Goal: Task Accomplishment & Management: Use online tool/utility

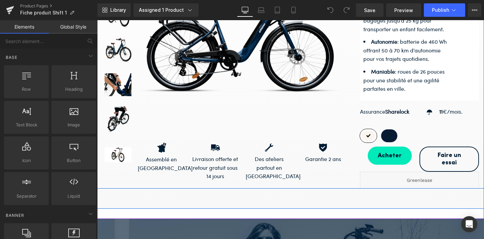
scroll to position [165, 0]
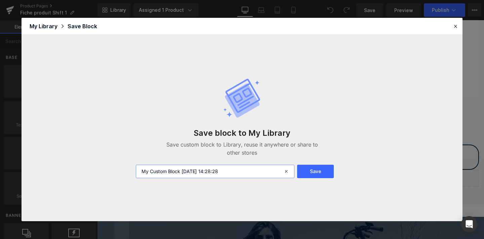
drag, startPoint x: 240, startPoint y: 170, endPoint x: 123, endPoint y: 156, distance: 117.1
click at [123, 156] on div "Save block to My Library Save custom block to Library, reuse it anywhere or sha…" at bounding box center [242, 128] width 441 height 186
type input "Bouton Greenlease"
click at [311, 178] on div "Save block to My Library Save custom block to Library, reuse it anywhere or sha…" at bounding box center [242, 128] width 220 height 127
click at [309, 173] on button "Save" at bounding box center [315, 171] width 37 height 13
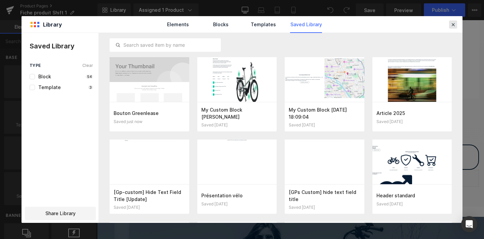
click at [451, 22] on icon at bounding box center [453, 25] width 6 height 6
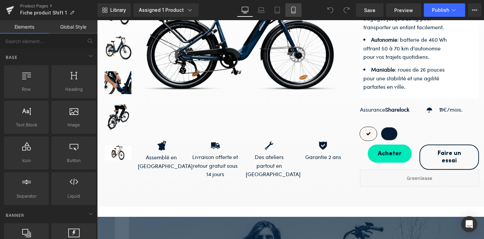
click at [295, 10] on icon at bounding box center [293, 10] width 7 height 7
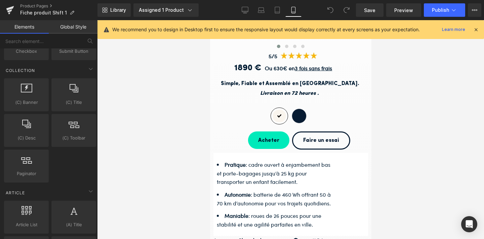
scroll to position [1292, 0]
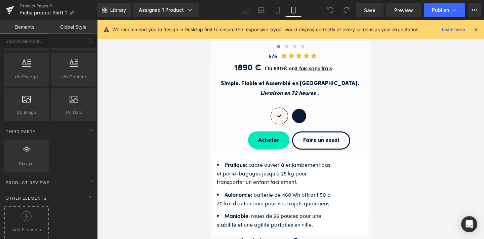
click at [18, 211] on div at bounding box center [26, 218] width 41 height 15
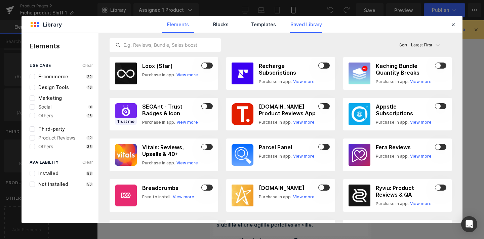
click at [298, 26] on link "Saved Library" at bounding box center [306, 24] width 32 height 17
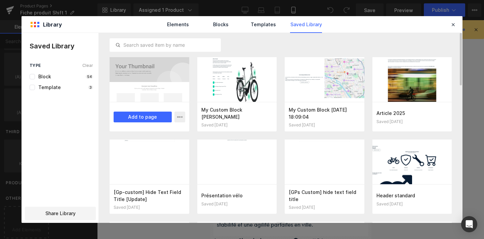
click at [148, 97] on div at bounding box center [150, 79] width 80 height 45
click at [155, 117] on button "Add to page" at bounding box center [143, 117] width 58 height 11
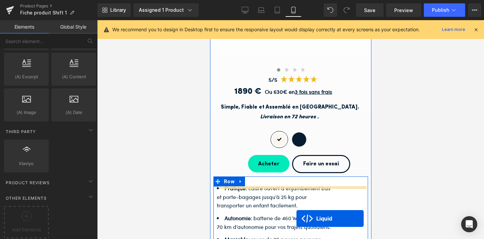
scroll to position [231, 0]
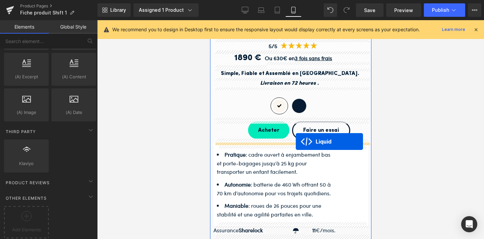
drag, startPoint x: 272, startPoint y: 106, endPoint x: 295, endPoint y: 141, distance: 42.7
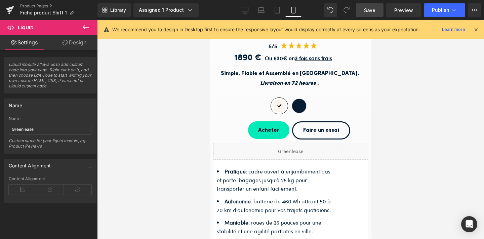
drag, startPoint x: 371, startPoint y: 14, endPoint x: 135, endPoint y: 93, distance: 248.9
click at [371, 14] on link "Save" at bounding box center [370, 9] width 28 height 13
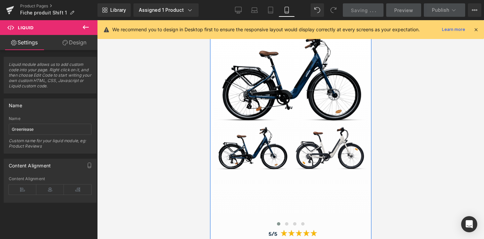
scroll to position [0, 0]
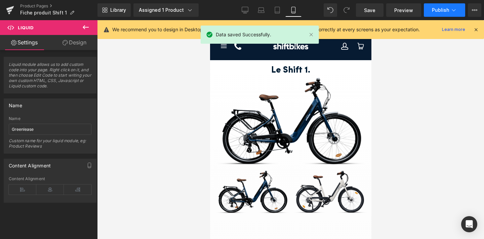
click at [436, 9] on span "Publish" at bounding box center [440, 9] width 17 height 5
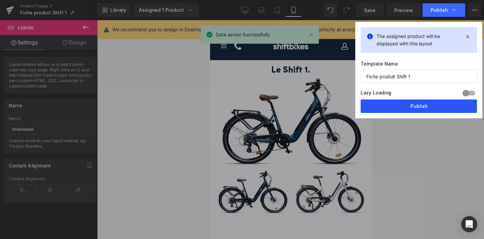
click at [419, 105] on button "Publish" at bounding box center [419, 105] width 116 height 13
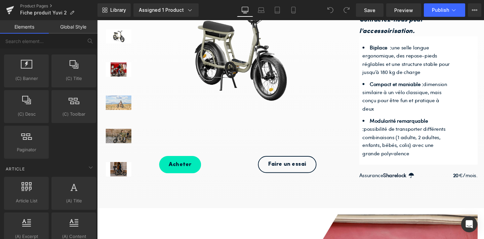
scroll to position [1292, 0]
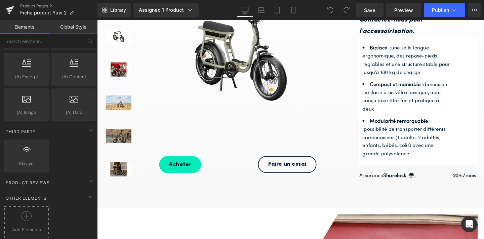
click at [33, 211] on div at bounding box center [26, 218] width 41 height 15
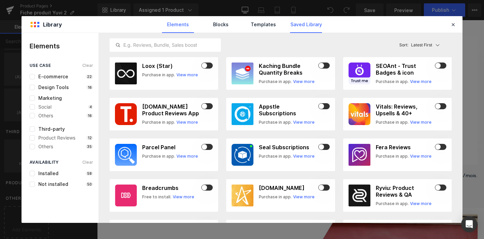
click at [302, 20] on link "Saved Library" at bounding box center [306, 24] width 32 height 17
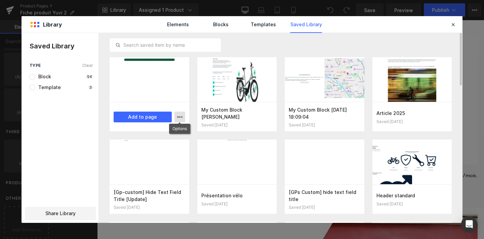
click at [181, 114] on icon "button" at bounding box center [179, 116] width 5 height 5
click at [192, 128] on div at bounding box center [242, 128] width 441 height 190
click at [154, 87] on div at bounding box center [150, 79] width 80 height 45
click at [145, 88] on div at bounding box center [150, 79] width 80 height 45
click at [140, 115] on button "Add to page" at bounding box center [143, 117] width 58 height 11
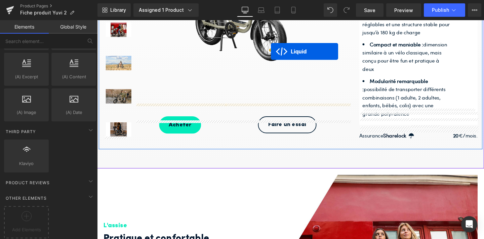
scroll to position [189, 0]
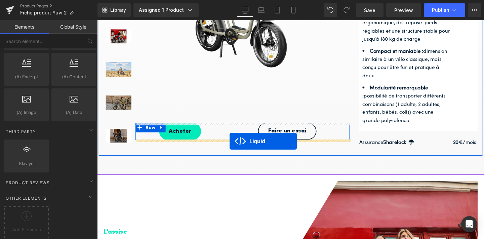
drag, startPoint x: 283, startPoint y: 59, endPoint x: 236, endPoint y: 147, distance: 99.5
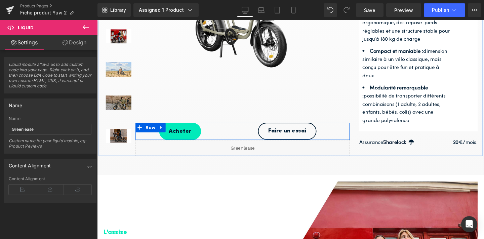
click at [259, 150] on icon at bounding box center [258, 152] width 4 height 4
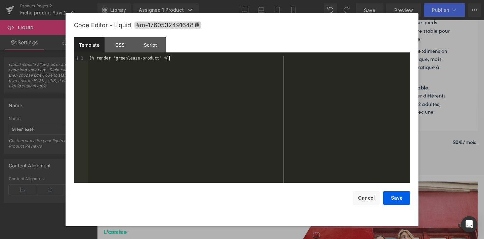
click at [163, 91] on div "{% render 'greenleaze-product' %}" at bounding box center [249, 124] width 322 height 136
click at [394, 196] on button "Save" at bounding box center [396, 197] width 27 height 13
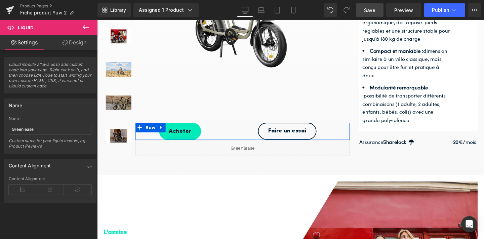
click at [374, 13] on span "Save" at bounding box center [369, 10] width 11 height 7
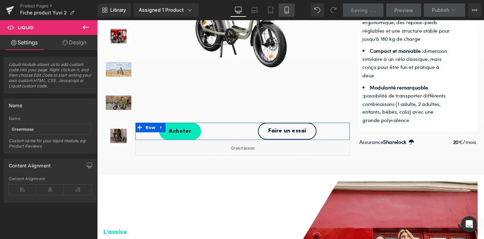
click at [284, 11] on icon at bounding box center [286, 10] width 7 height 7
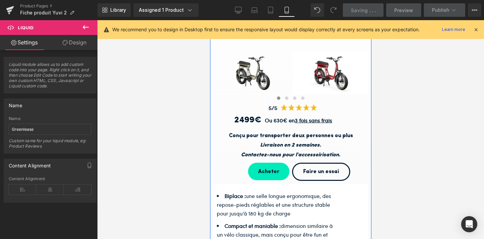
scroll to position [197, 0]
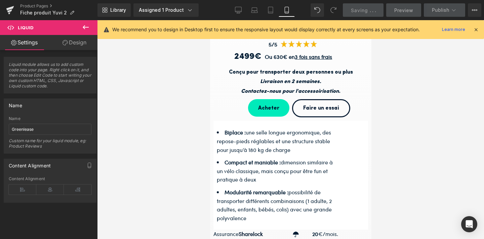
click at [86, 25] on icon at bounding box center [86, 27] width 8 height 8
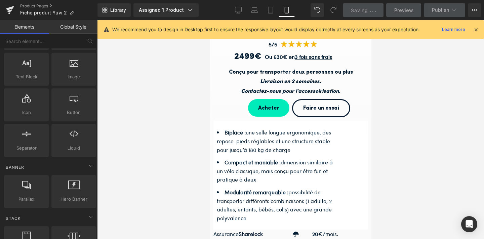
scroll to position [47, 0]
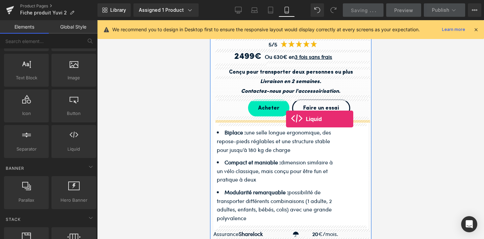
drag, startPoint x: 276, startPoint y: 165, endPoint x: 286, endPoint y: 119, distance: 46.7
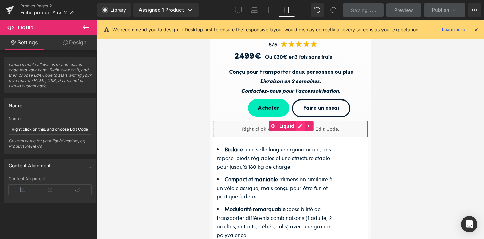
click at [301, 125] on link at bounding box center [299, 126] width 9 height 10
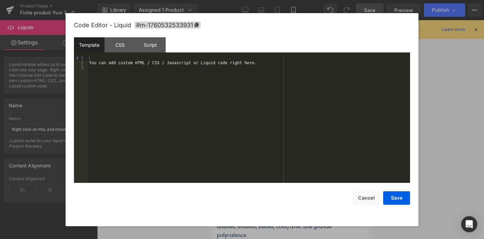
click at [149, 82] on div "You can add custom HTML / CSS / Javascript or Liquid code right here." at bounding box center [249, 124] width 322 height 136
click at [392, 200] on button "Save" at bounding box center [396, 197] width 27 height 13
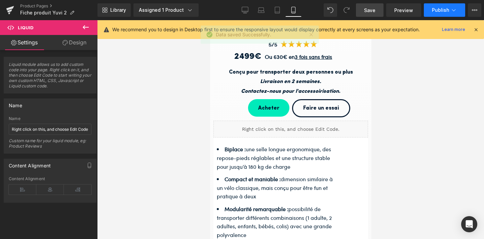
click at [438, 8] on span "Publish" at bounding box center [440, 9] width 17 height 5
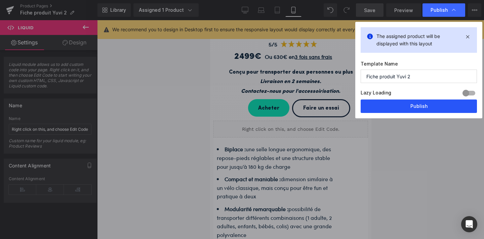
drag, startPoint x: 387, startPoint y: 103, endPoint x: 6, endPoint y: 83, distance: 381.6
click at [387, 103] on button "Publish" at bounding box center [419, 105] width 116 height 13
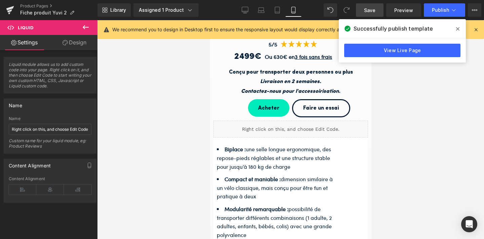
click at [456, 29] on icon at bounding box center [457, 28] width 3 height 5
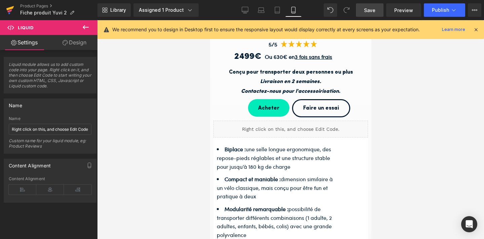
click at [10, 7] on icon at bounding box center [10, 8] width 8 height 4
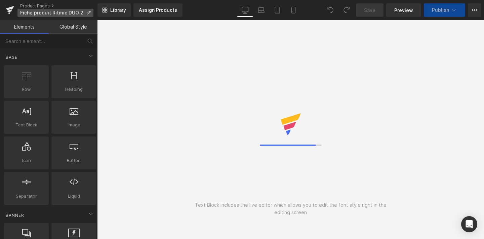
click at [87, 11] on icon at bounding box center [88, 12] width 5 height 5
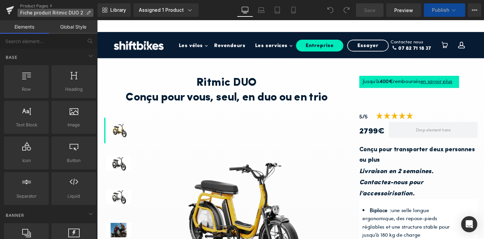
click at [71, 10] on span "Fiche produit Ritmic DUO 2" at bounding box center [51, 12] width 63 height 5
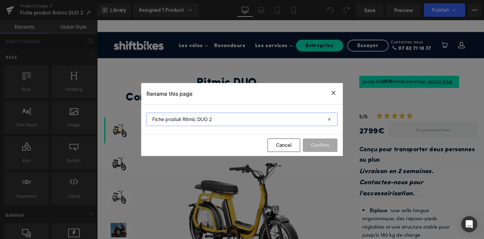
click at [218, 118] on input "Fiche produit Ritmic DUO 2" at bounding box center [242, 119] width 191 height 13
type input "Fiche produit Ritmic DUO"
click at [314, 145] on button "Confirm" at bounding box center [320, 144] width 35 height 13
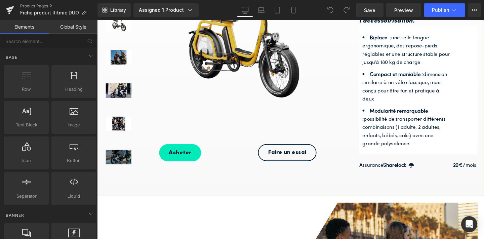
scroll to position [191, 0]
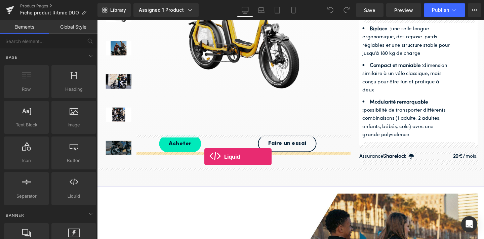
drag, startPoint x: 168, startPoint y: 209, endPoint x: 210, endPoint y: 164, distance: 61.6
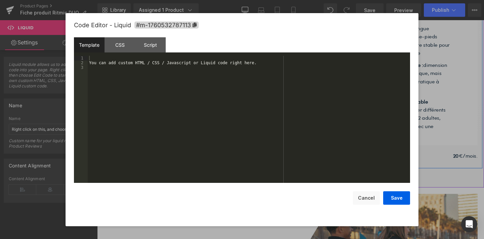
click at [259, 165] on icon at bounding box center [259, 164] width 5 height 5
click at [199, 66] on div "You can add custom HTML / CSS / Javascript or Liquid code right here." at bounding box center [249, 124] width 322 height 136
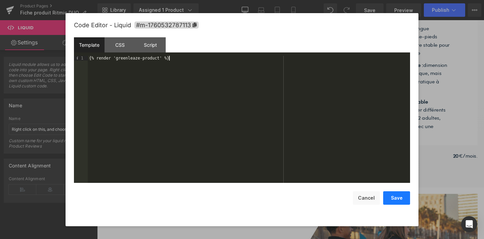
click at [393, 200] on button "Save" at bounding box center [396, 197] width 27 height 13
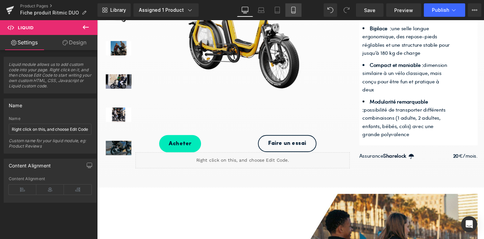
click at [297, 10] on icon at bounding box center [293, 10] width 7 height 7
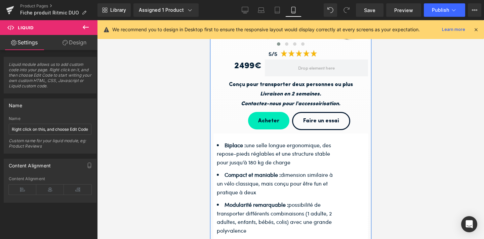
scroll to position [198, 0]
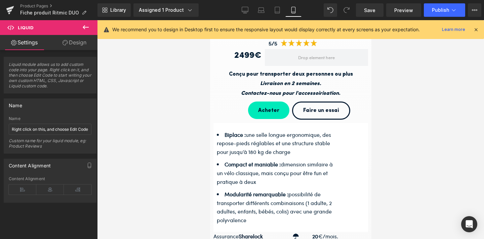
click at [83, 26] on icon at bounding box center [86, 27] width 8 height 8
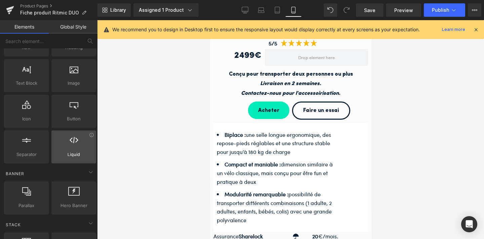
scroll to position [51, 0]
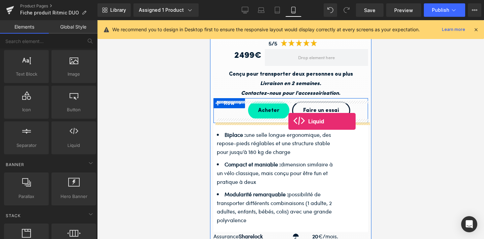
drag, startPoint x: 280, startPoint y: 169, endPoint x: 288, endPoint y: 121, distance: 48.4
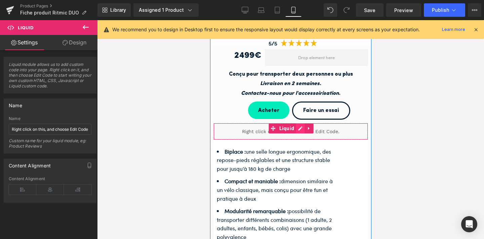
click at [301, 126] on link at bounding box center [299, 128] width 9 height 10
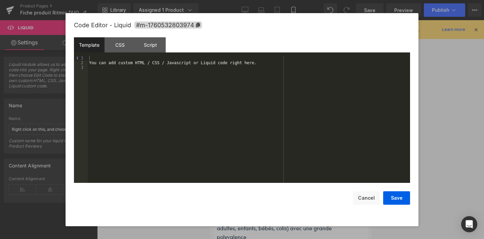
click at [155, 74] on div "You can add custom HTML / CSS / Javascript or Liquid code right here." at bounding box center [249, 124] width 322 height 136
click at [388, 195] on button "Save" at bounding box center [396, 197] width 27 height 13
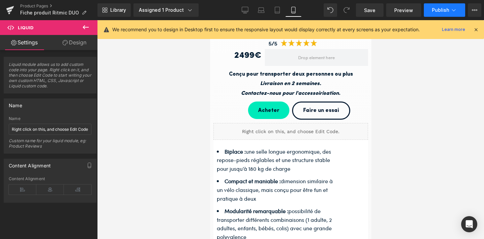
click at [444, 7] on span "Publish" at bounding box center [440, 9] width 17 height 5
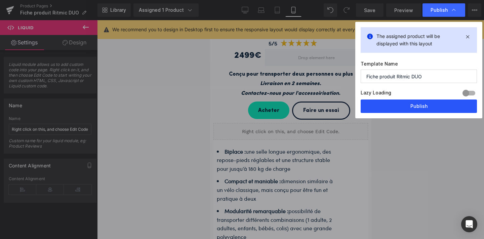
click at [414, 101] on button "Publish" at bounding box center [419, 105] width 116 height 13
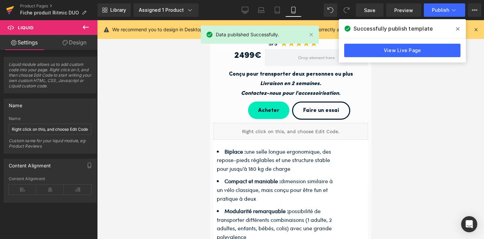
click at [8, 8] on icon at bounding box center [10, 8] width 8 height 4
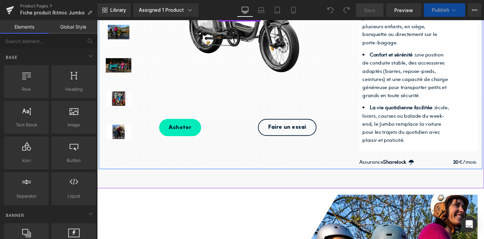
scroll to position [227, 0]
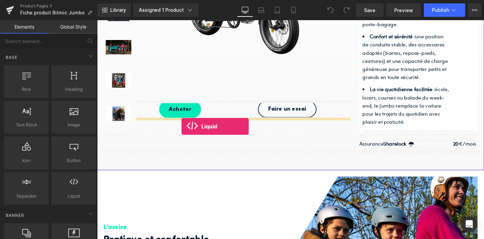
drag, startPoint x: 166, startPoint y: 211, endPoint x: 186, endPoint y: 132, distance: 82.2
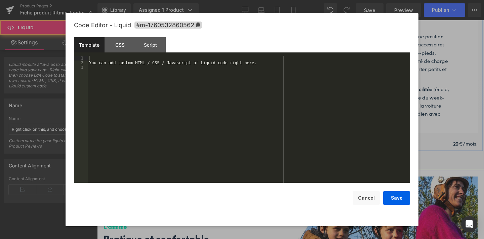
click at [259, 126] on link at bounding box center [259, 128] width 9 height 10
click at [186, 113] on div "You can add custom HTML / CSS / Javascript or Liquid code right here." at bounding box center [249, 124] width 322 height 136
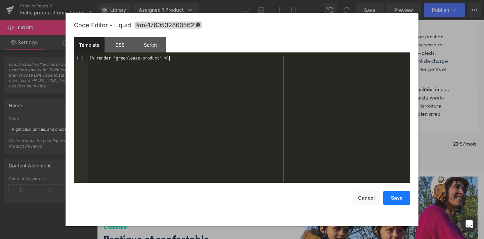
click at [392, 200] on button "Save" at bounding box center [396, 197] width 27 height 13
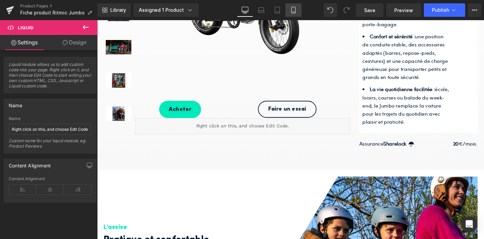
click at [294, 9] on icon at bounding box center [293, 10] width 7 height 7
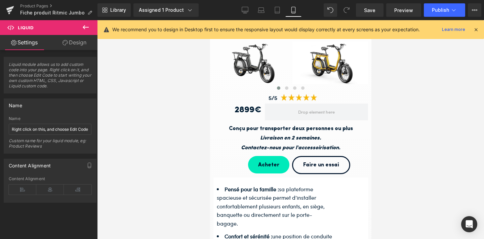
scroll to position [143, 0]
click at [81, 27] on button at bounding box center [86, 27] width 24 height 15
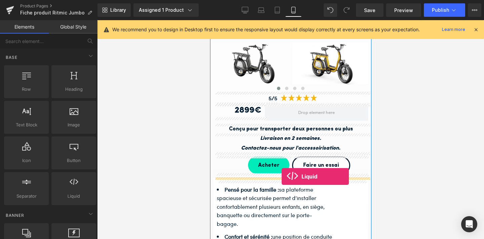
drag, startPoint x: 280, startPoint y: 207, endPoint x: 281, endPoint y: 176, distance: 30.9
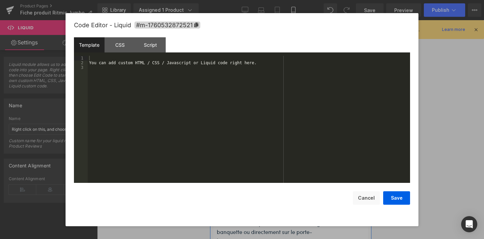
click at [300, 182] on link at bounding box center [299, 183] width 9 height 10
click at [132, 90] on div "You can add custom HTML / CSS / Javascript or Liquid code right here." at bounding box center [249, 124] width 322 height 136
click at [392, 199] on button "Save" at bounding box center [396, 197] width 27 height 13
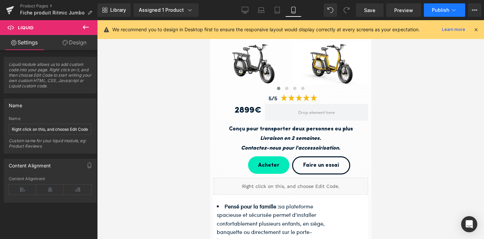
click at [440, 12] on span "Publish" at bounding box center [440, 9] width 17 height 5
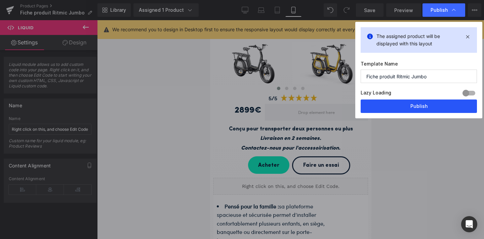
click at [397, 105] on button "Publish" at bounding box center [419, 105] width 116 height 13
